Goal: Information Seeking & Learning: Learn about a topic

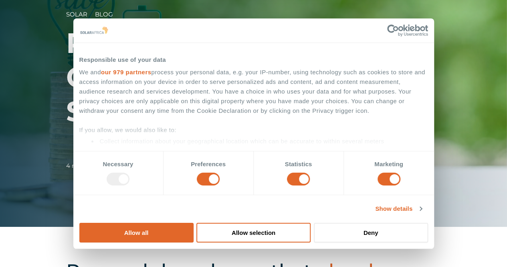
scroll to position [241, 0]
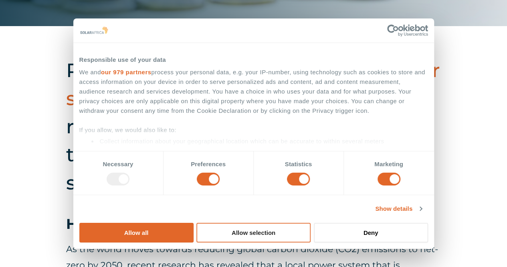
click at [311, 223] on button "Allow selection" at bounding box center [253, 233] width 114 height 20
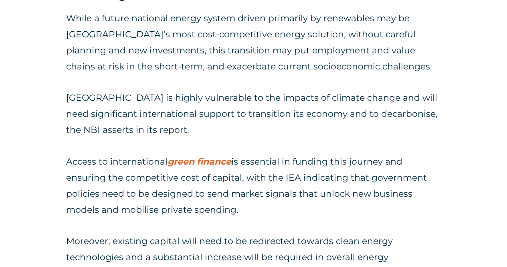
scroll to position [1724, 0]
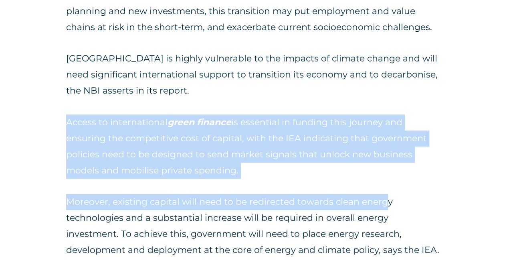
drag, startPoint x: 68, startPoint y: 103, endPoint x: 383, endPoint y: 164, distance: 321.0
click at [383, 164] on div "While a future national energy system driven primarily by renewables may be Sou…" at bounding box center [253, 186] width 375 height 430
click at [226, 167] on div "While a future national energy system driven primarily by renewables may be Sou…" at bounding box center [253, 186] width 375 height 430
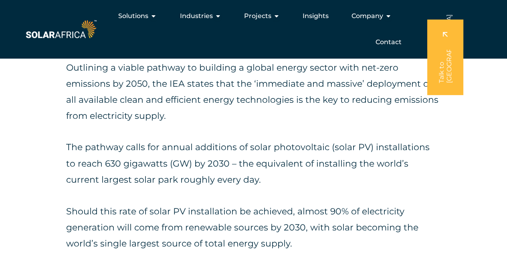
scroll to position [641, 0]
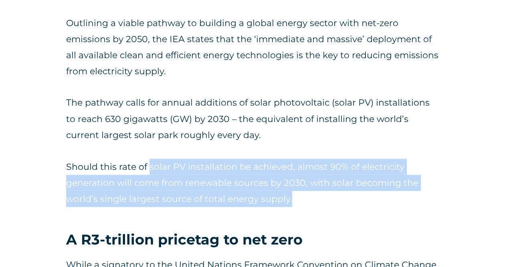
drag, startPoint x: 149, startPoint y: 168, endPoint x: 328, endPoint y: 198, distance: 181.3
click at [328, 198] on p "Should this rate of solar PV installation be achieved, almost 90% of electricit…" at bounding box center [253, 182] width 375 height 48
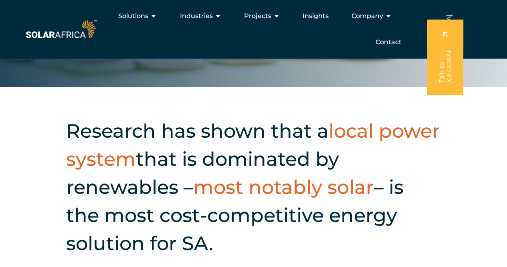
scroll to position [160, 0]
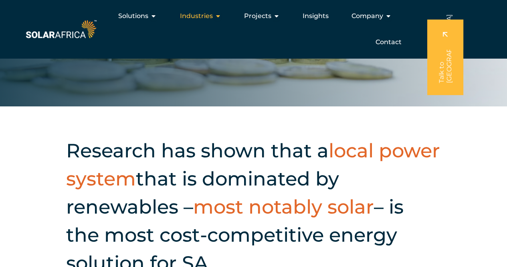
click at [197, 16] on span "Industries" at bounding box center [196, 16] width 33 height 10
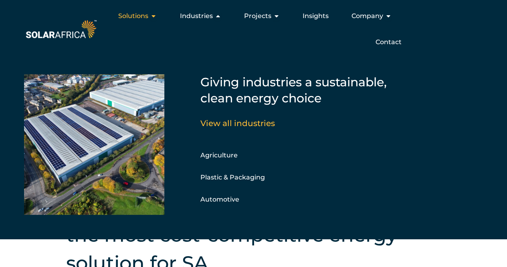
click at [148, 18] on span "Solutions" at bounding box center [133, 16] width 30 height 10
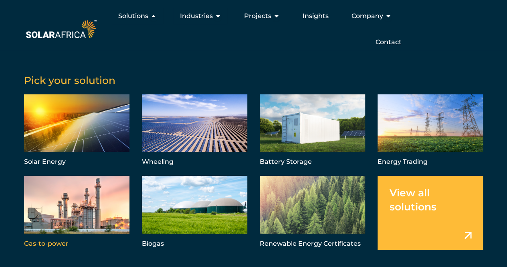
click at [103, 195] on link "Menu" at bounding box center [76, 212] width 105 height 73
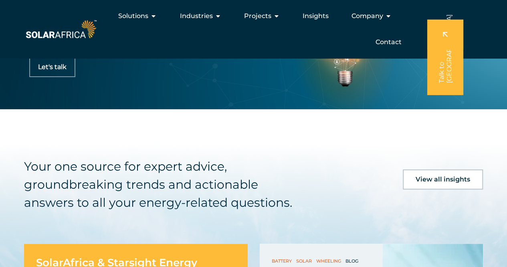
scroll to position [1506, 0]
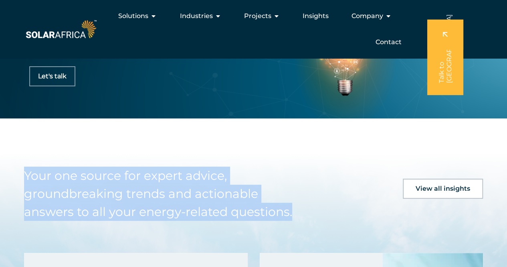
drag, startPoint x: 212, startPoint y: 197, endPoint x: 8, endPoint y: 165, distance: 207.0
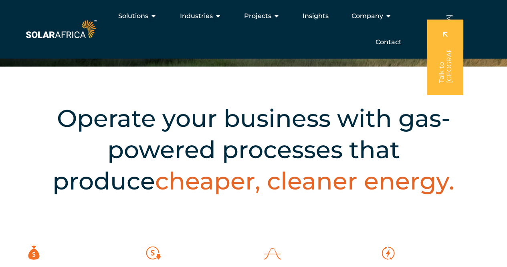
scroll to position [23, 0]
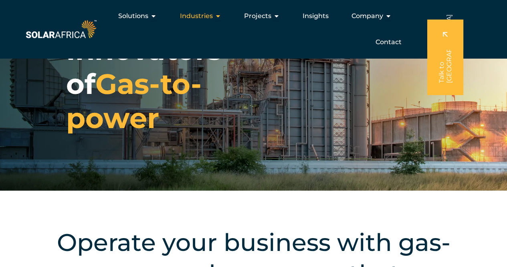
click at [215, 16] on icon "Menu" at bounding box center [218, 16] width 6 height 6
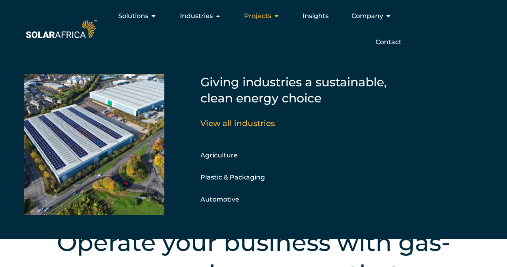
click at [272, 16] on div "Projects Close Projects Open Projects" at bounding box center [261, 16] width 49 height 16
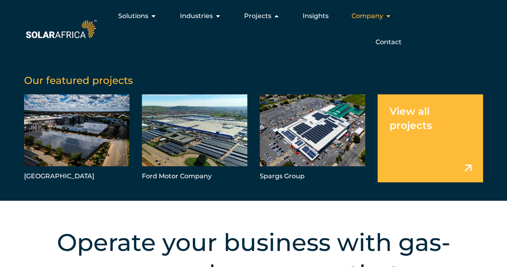
click at [384, 17] on div "Company Close Company Open Company" at bounding box center [371, 16] width 53 height 16
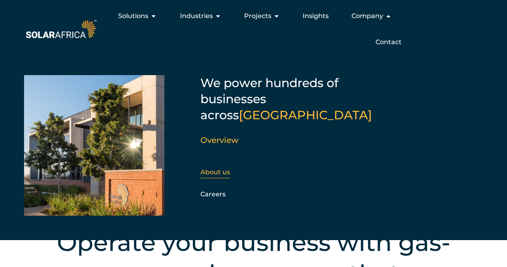
click at [220, 166] on div "About us" at bounding box center [243, 172] width 87 height 12
click at [217, 168] on link "About us" at bounding box center [215, 172] width 30 height 8
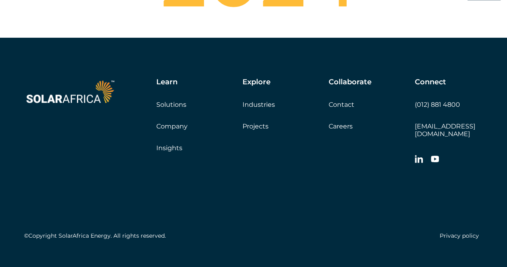
scroll to position [2957, 0]
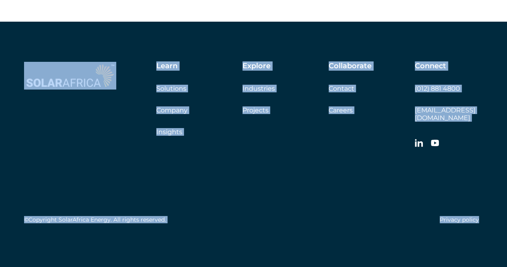
drag, startPoint x: 490, startPoint y: 211, endPoint x: 30, endPoint y: 88, distance: 475.8
click at [30, 88] on div "Learn Solutions Company Insights Explore Industries Projects Collaborate Contac…" at bounding box center [253, 144] width 507 height 245
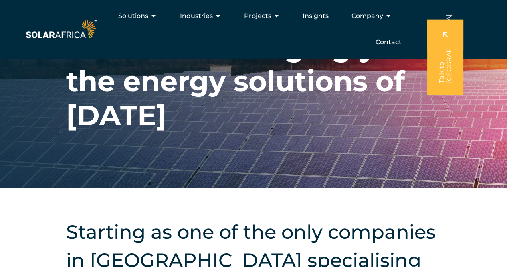
scroll to position [0, 0]
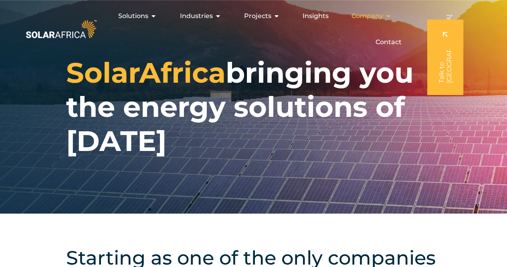
click at [391, 18] on icon "Menu" at bounding box center [388, 16] width 6 height 6
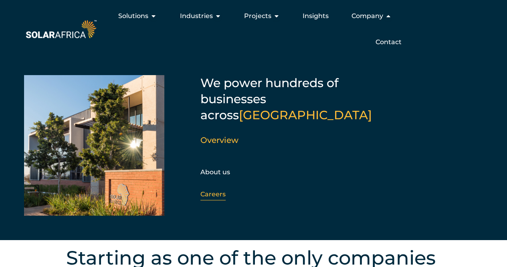
click at [215, 190] on link "Careers" at bounding box center [212, 194] width 25 height 8
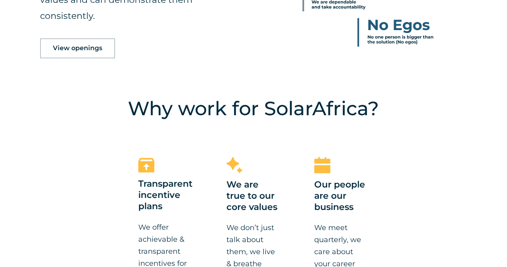
scroll to position [481, 0]
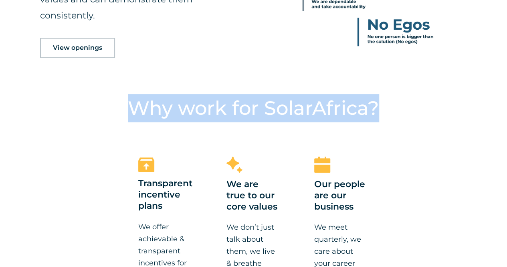
drag, startPoint x: 127, startPoint y: 108, endPoint x: 425, endPoint y: 112, distance: 298.3
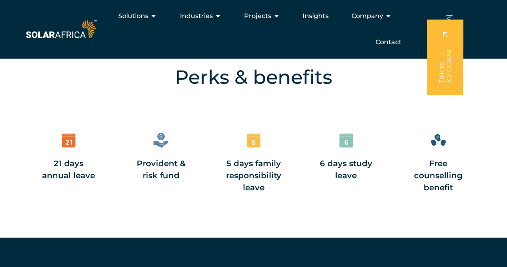
scroll to position [1002, 0]
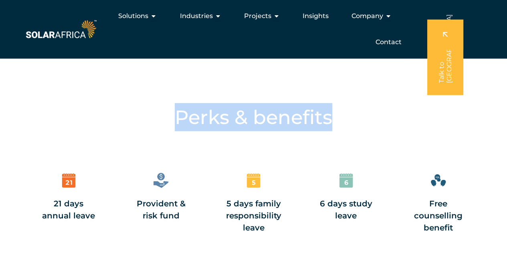
drag, startPoint x: 171, startPoint y: 118, endPoint x: 356, endPoint y: 126, distance: 185.0
click at [356, 126] on h4 "Perks & benefits" at bounding box center [253, 117] width 435 height 28
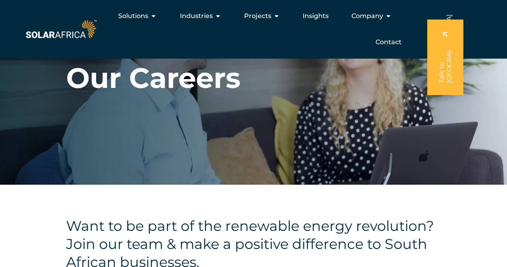
scroll to position [0, 0]
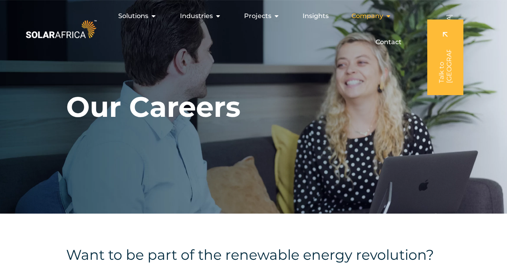
click at [378, 12] on span "Company" at bounding box center [367, 16] width 32 height 10
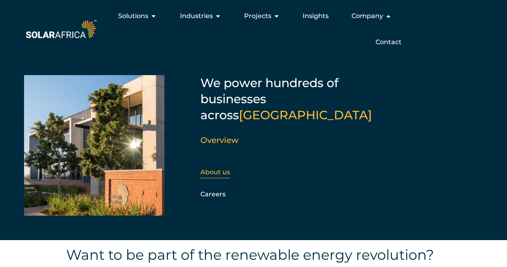
click at [221, 168] on link "About us" at bounding box center [215, 172] width 30 height 8
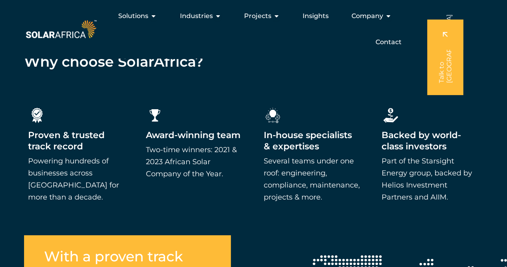
scroll to position [1083, 0]
